Goal: Task Accomplishment & Management: Complete application form

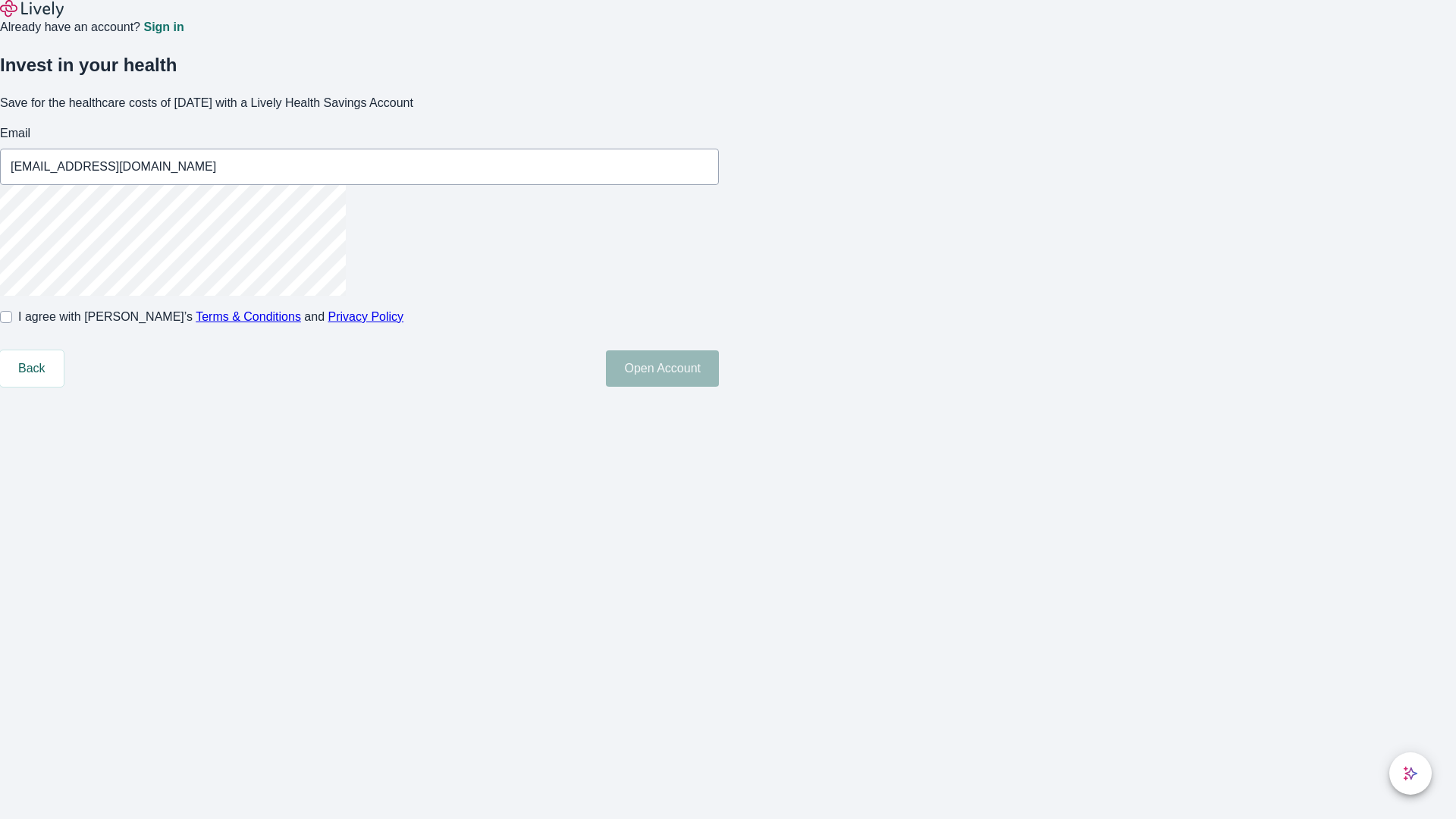
click at [12, 323] on input "I agree with Lively’s Terms & Conditions and Privacy Policy" at bounding box center [6, 316] width 12 height 12
checkbox input "true"
click at [719, 387] on button "Open Account" at bounding box center [662, 368] width 113 height 36
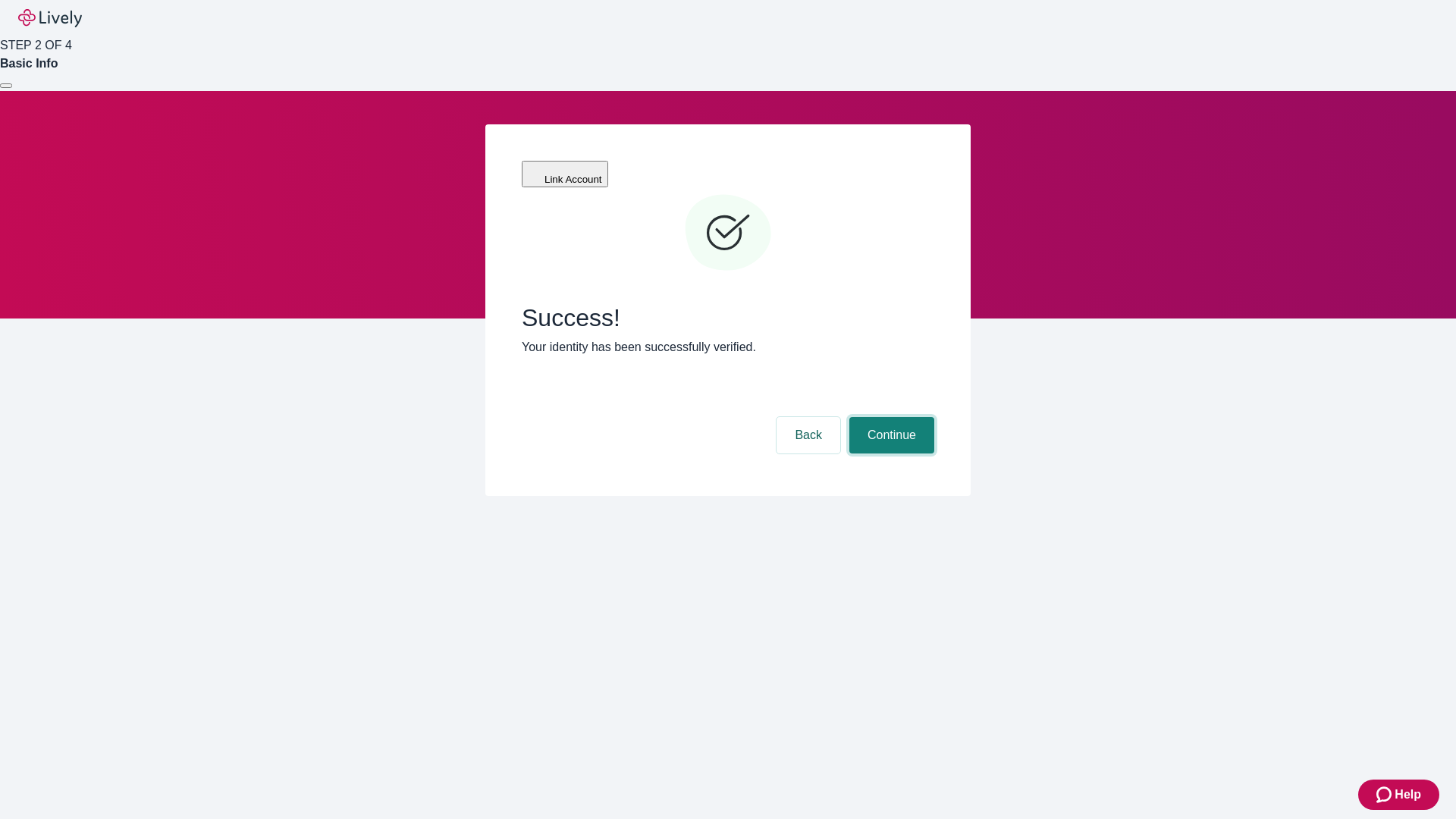
click at [890, 417] on button "Continue" at bounding box center [892, 436] width 85 height 36
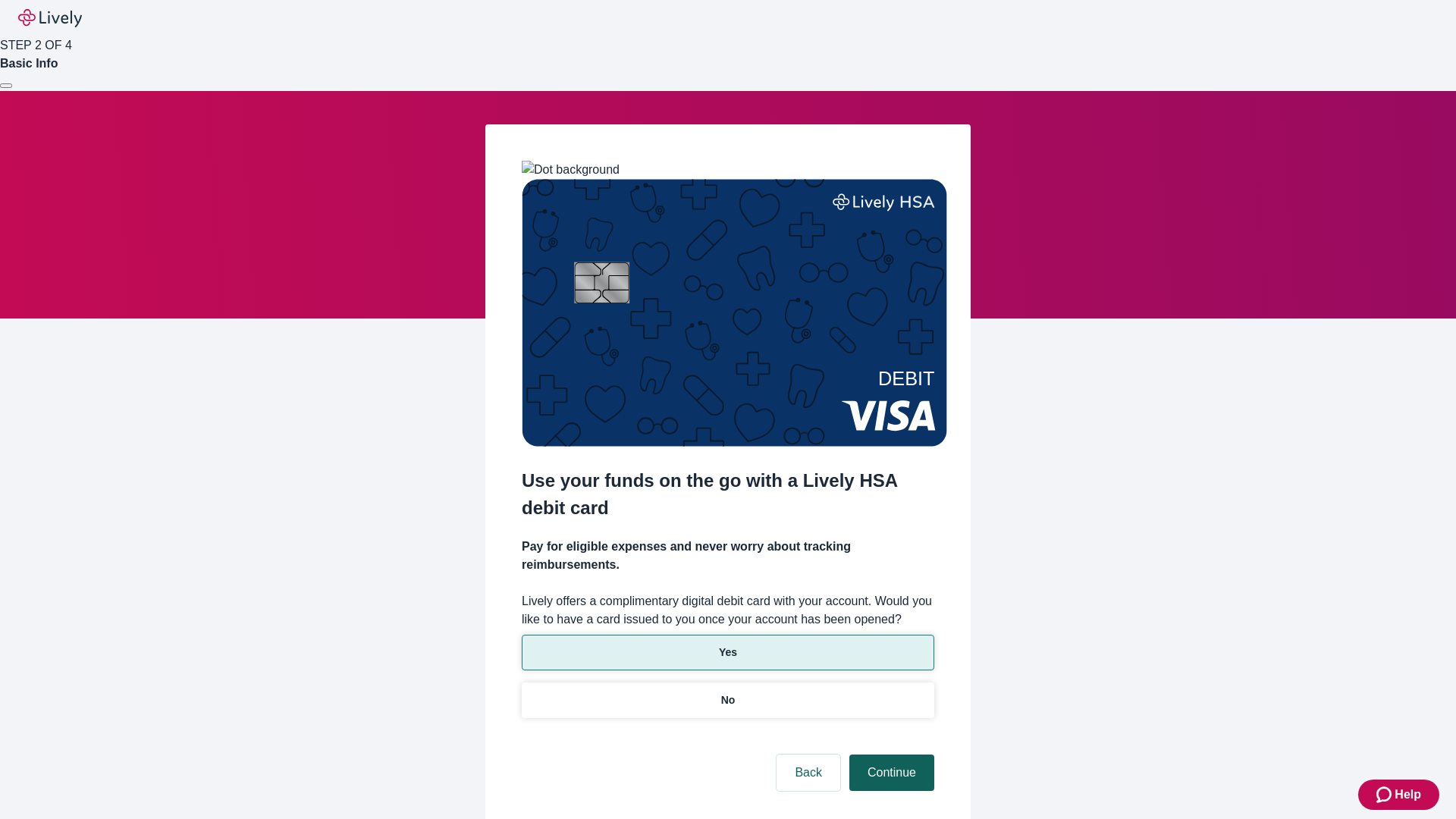
click at [727, 645] on p "Yes" at bounding box center [728, 653] width 18 height 16
click at [890, 755] on button "Continue" at bounding box center [892, 773] width 85 height 36
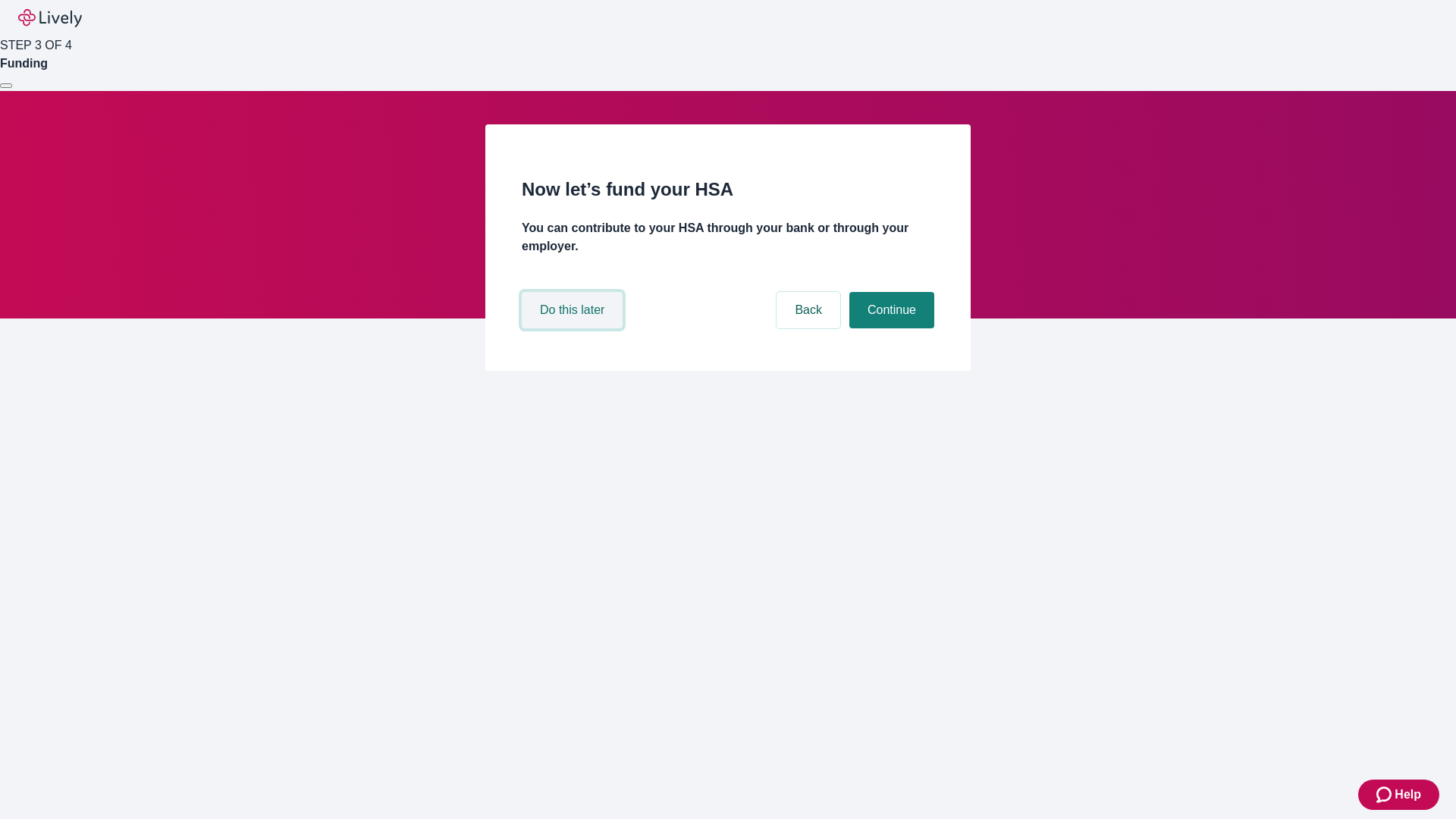
click at [574, 328] on button "Do this later" at bounding box center [573, 310] width 101 height 36
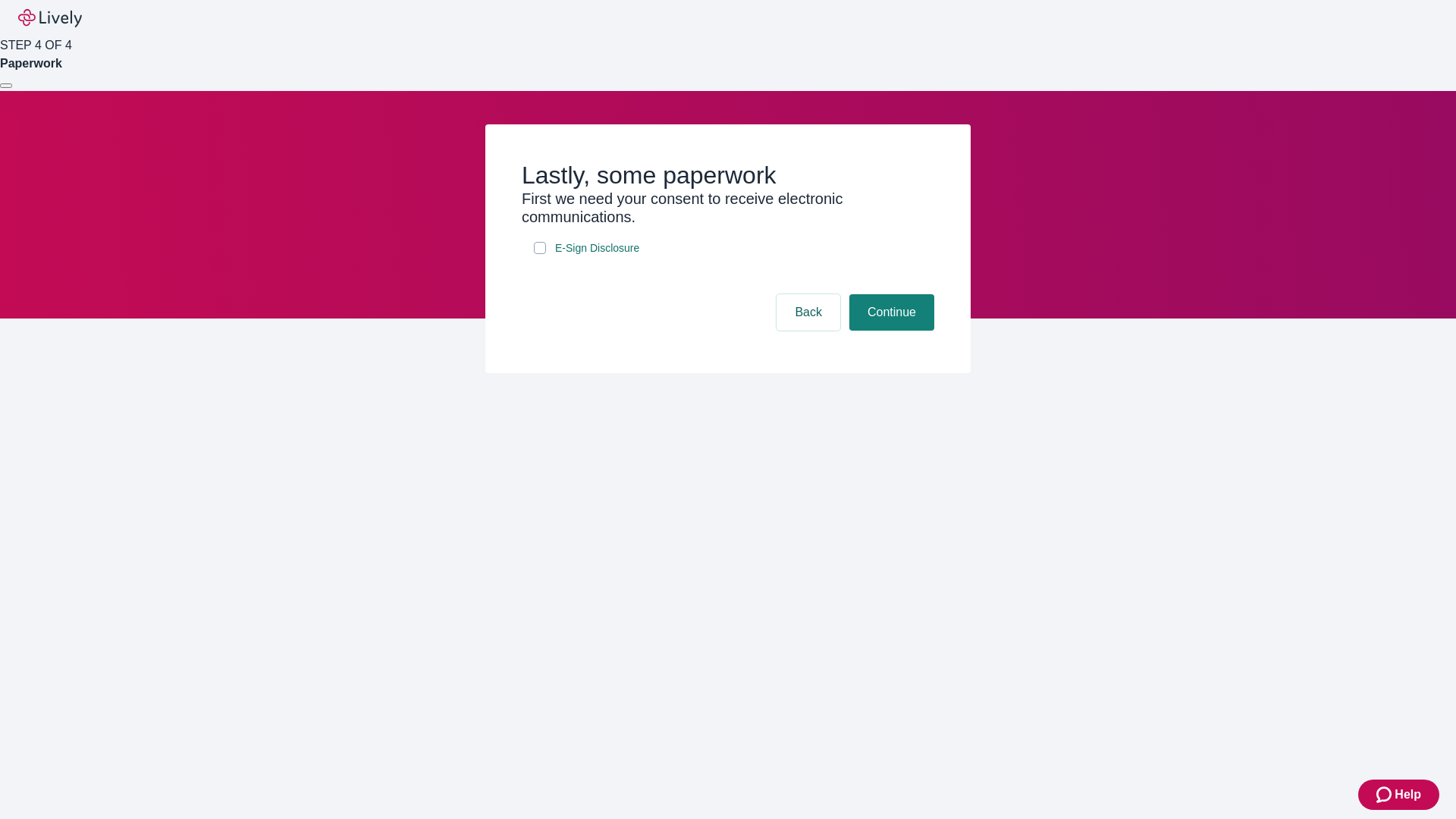
click at [540, 254] on input "E-Sign Disclosure" at bounding box center [539, 248] width 12 height 12
checkbox input "true"
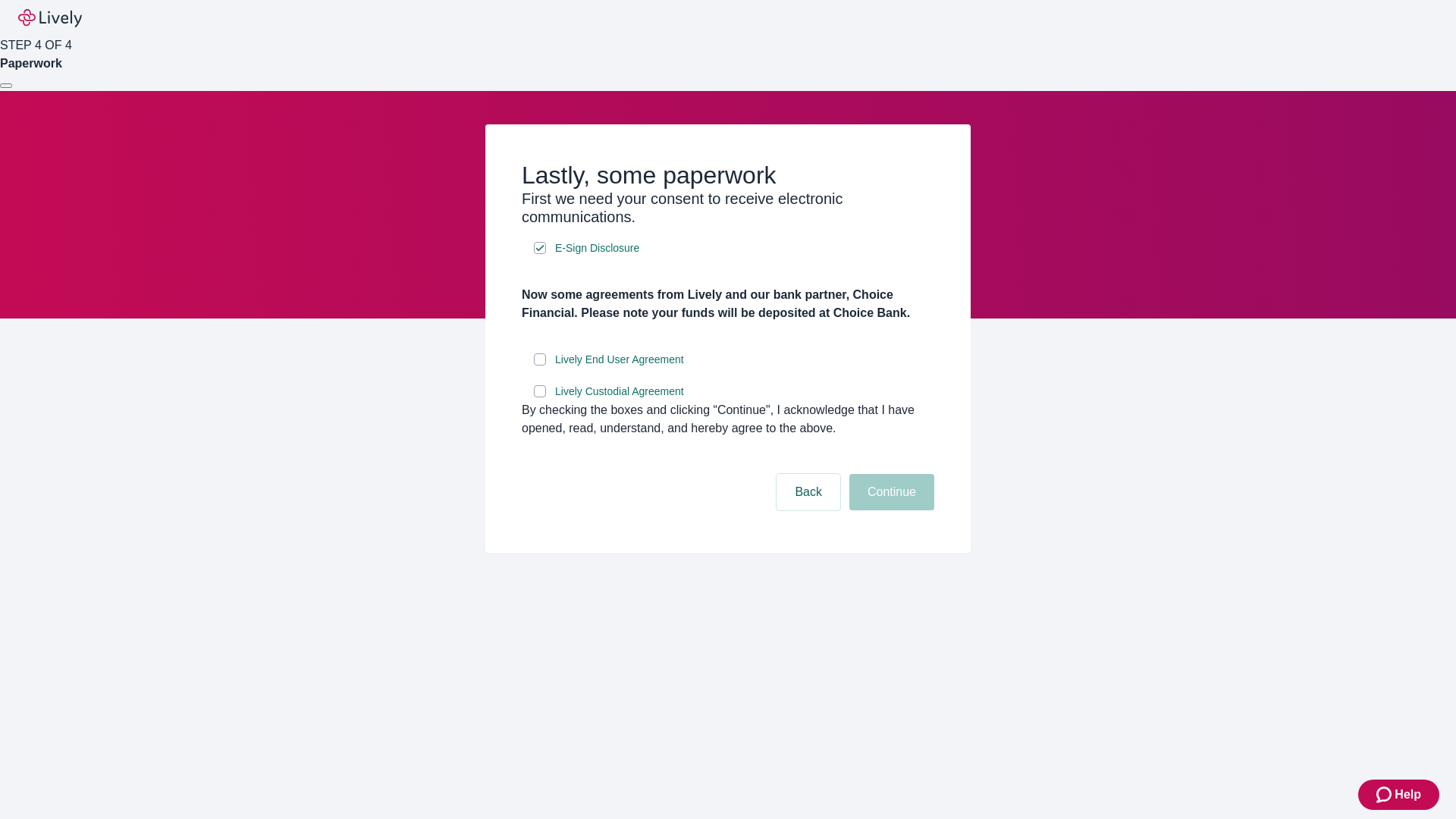
click at [540, 365] on input "Lively End User Agreement" at bounding box center [539, 359] width 12 height 12
checkbox input "true"
click at [540, 398] on input "Lively Custodial Agreement" at bounding box center [539, 391] width 12 height 12
checkbox input "true"
click at [890, 510] on button "Continue" at bounding box center [892, 492] width 85 height 36
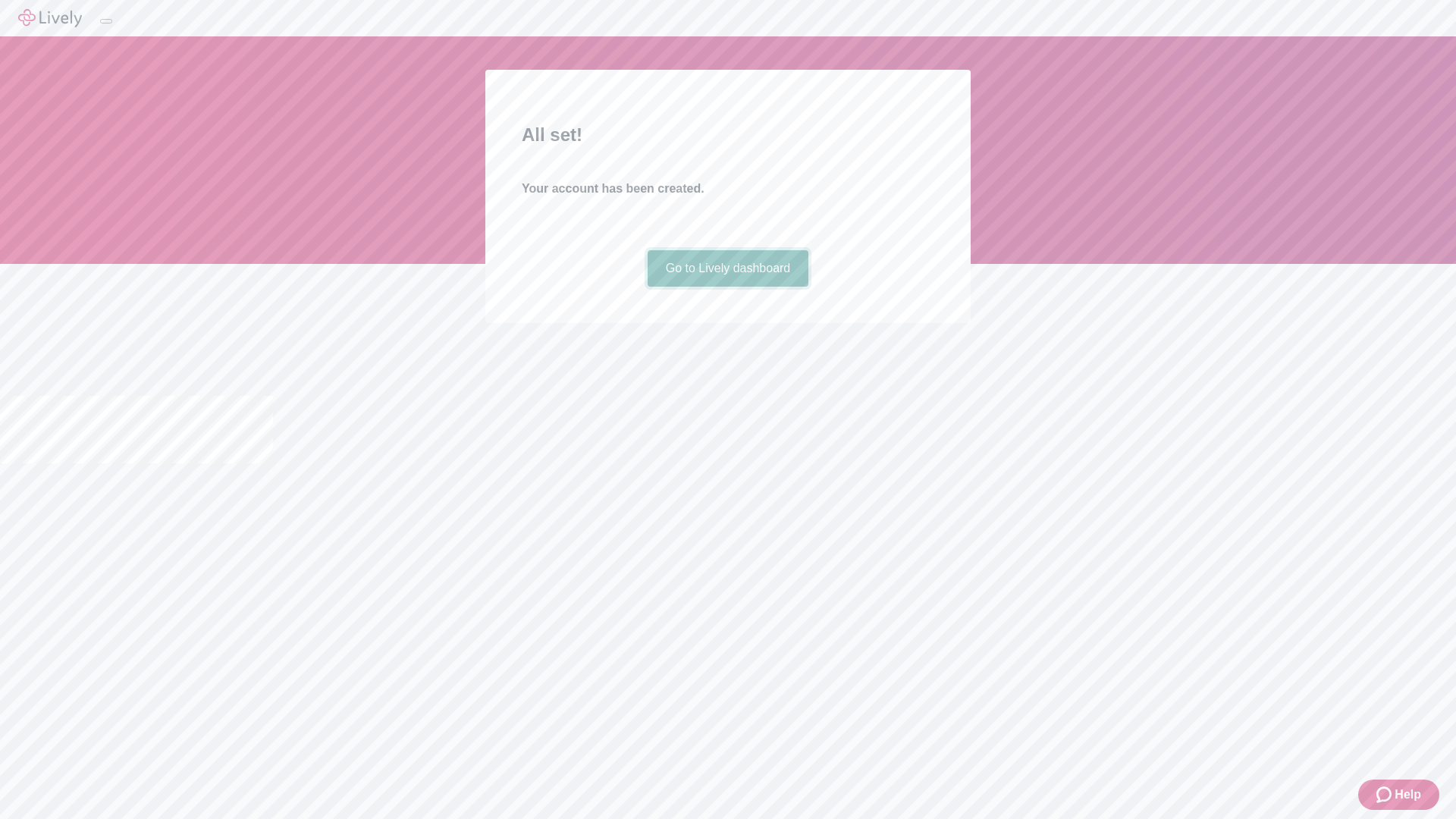
click at [727, 286] on link "Go to Lively dashboard" at bounding box center [728, 268] width 162 height 36
